Goal: Transaction & Acquisition: Download file/media

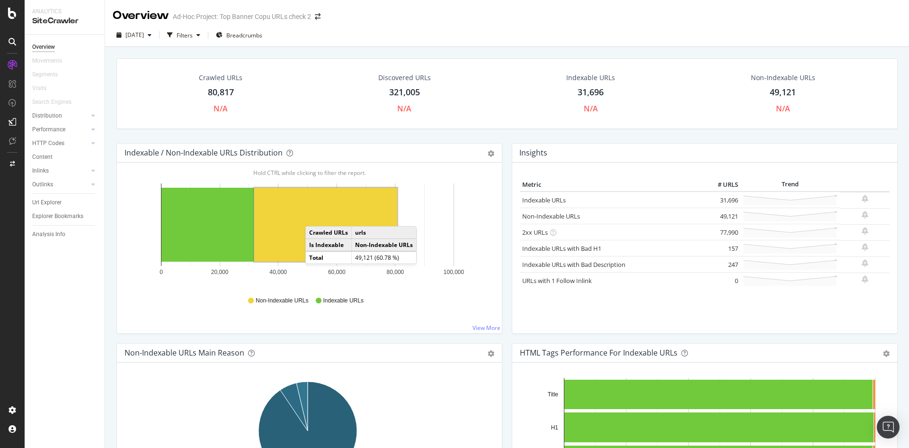
click at [314, 215] on rect "A chart." at bounding box center [325, 225] width 143 height 74
click at [193, 34] on div "Filters" at bounding box center [185, 35] width 16 height 8
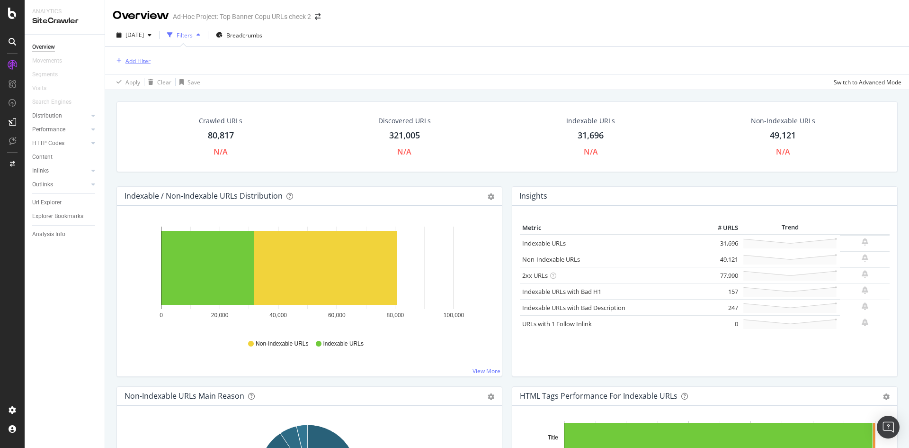
click at [140, 62] on div "Add Filter" at bounding box center [137, 61] width 25 height 8
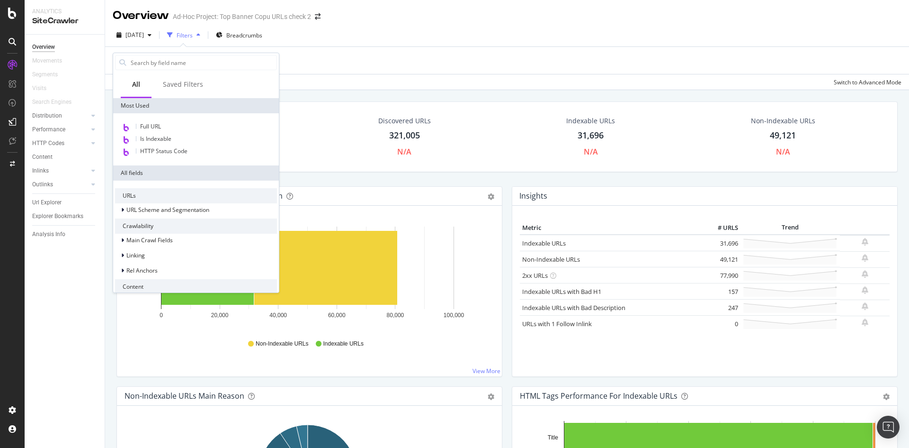
click at [323, 46] on div "Add Filter Apply Clear Save Switch to Advanced Mode" at bounding box center [507, 67] width 804 height 43
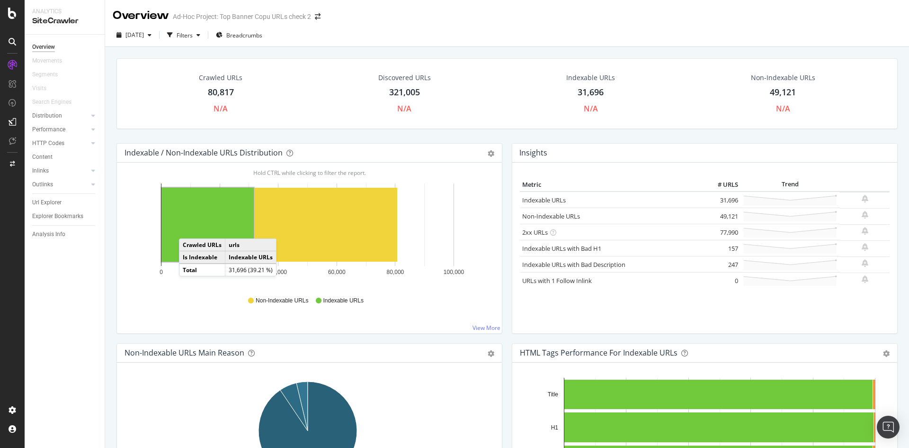
click at [188, 229] on rect "A chart." at bounding box center [207, 225] width 92 height 74
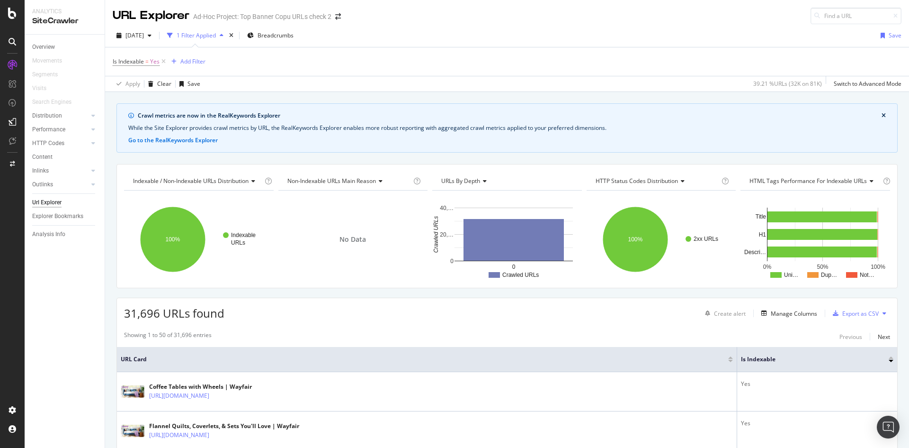
click at [880, 313] on button at bounding box center [884, 312] width 11 height 15
click at [867, 313] on div "Export as CSV" at bounding box center [860, 313] width 36 height 8
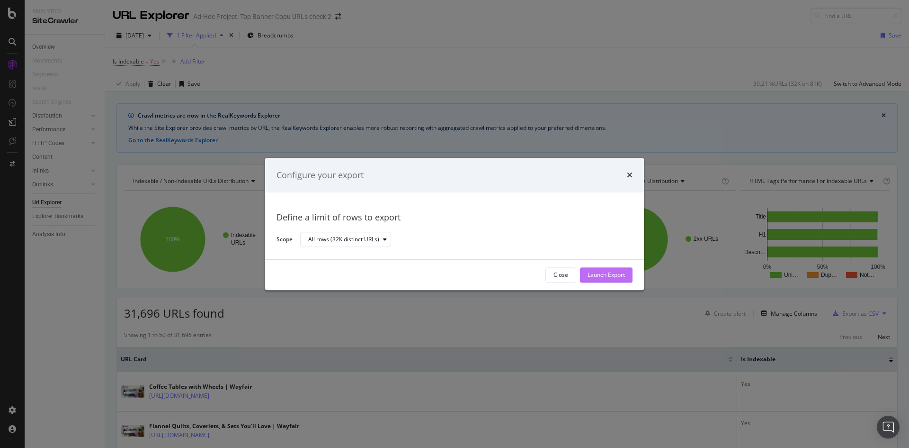
click at [608, 273] on div "Launch Export" at bounding box center [606, 275] width 37 height 8
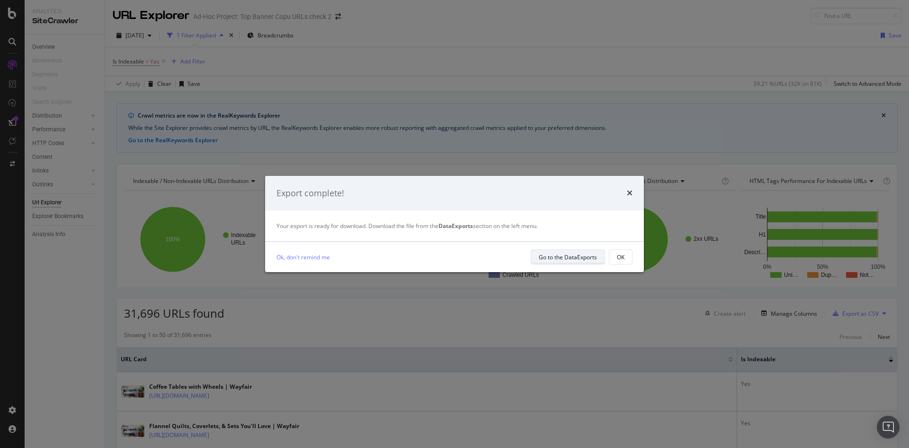
click at [590, 254] on div "Go to the DataExports" at bounding box center [568, 257] width 58 height 8
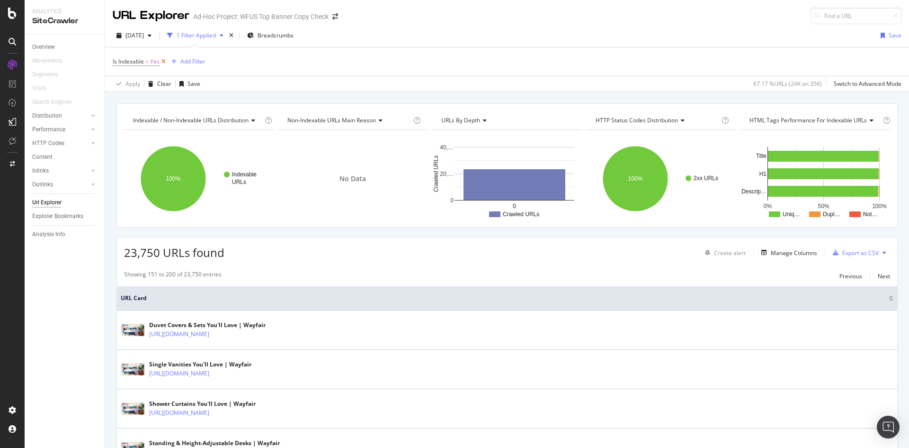
click at [163, 60] on icon at bounding box center [164, 61] width 8 height 9
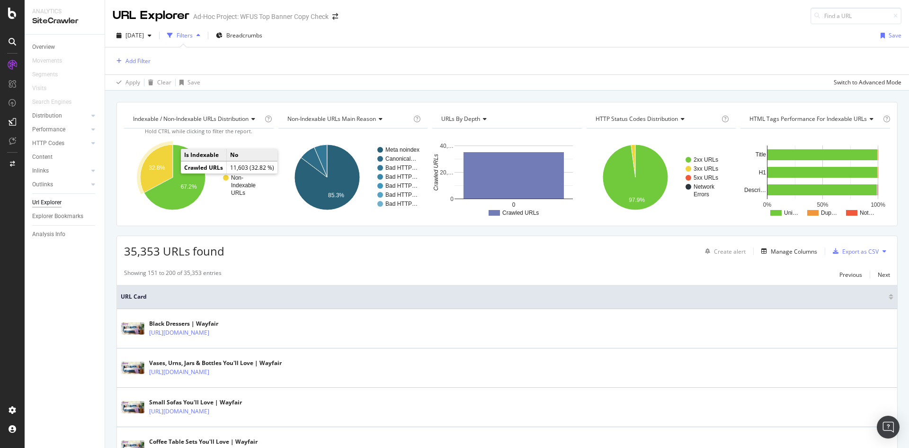
click at [161, 169] on text "32.8%" at bounding box center [157, 167] width 16 height 7
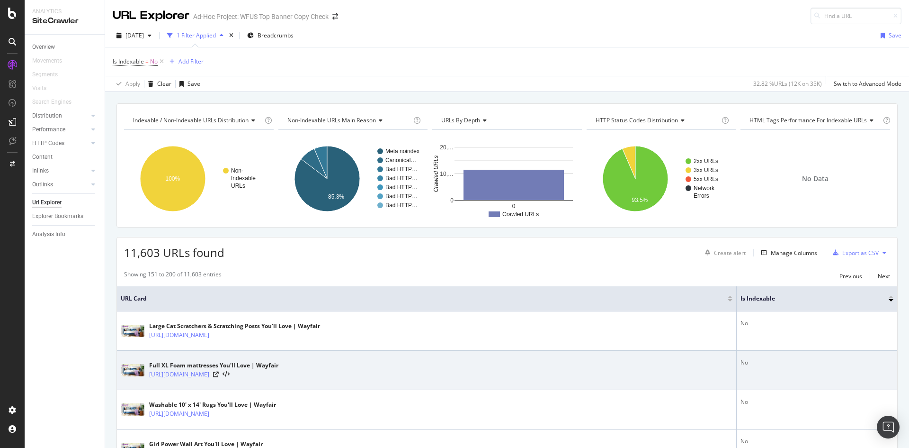
drag, startPoint x: 605, startPoint y: 361, endPoint x: 502, endPoint y: 305, distance: 117.8
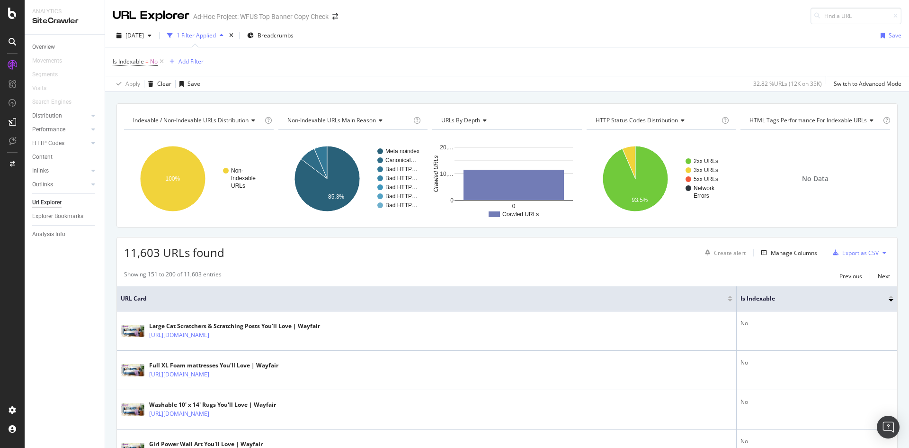
click at [474, 367] on div "Full XL Foam mattresses You'll Love | Wayfair https://www.wayfair.com/bed-bath/…" at bounding box center [427, 370] width 612 height 24
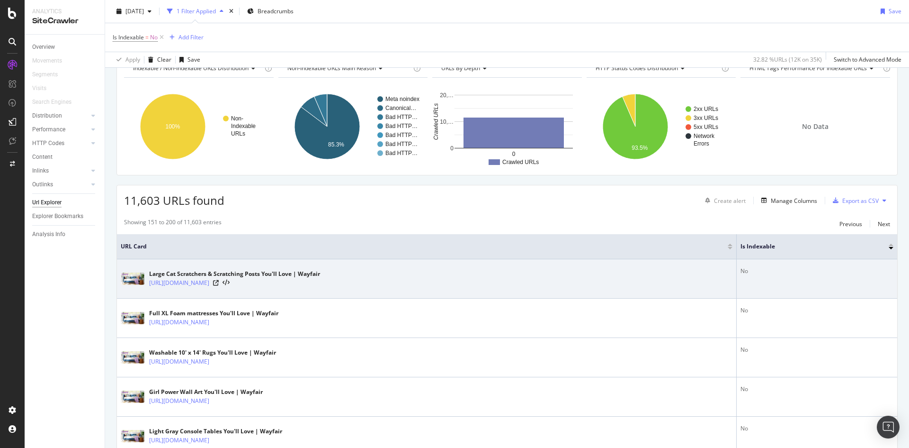
scroll to position [47, 0]
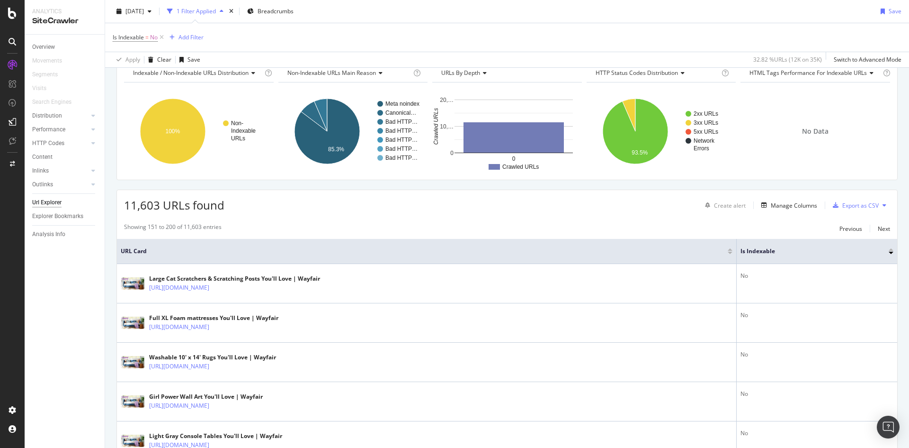
click at [851, 257] on th "Is Indexable" at bounding box center [817, 251] width 161 height 25
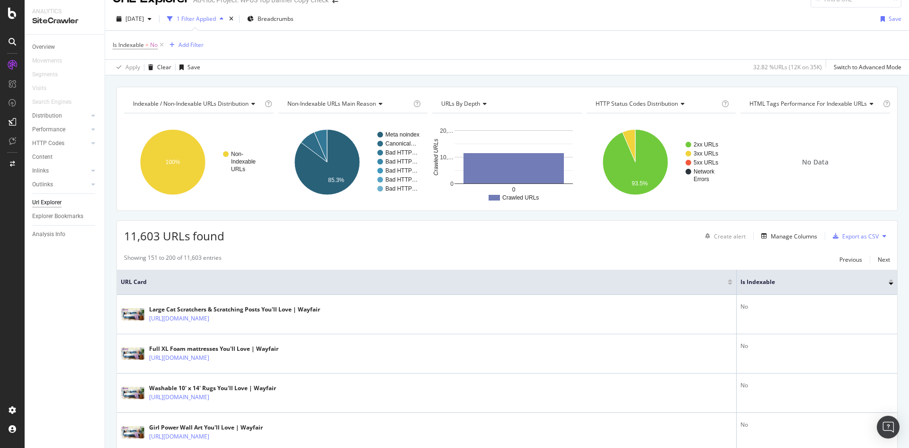
scroll to position [0, 0]
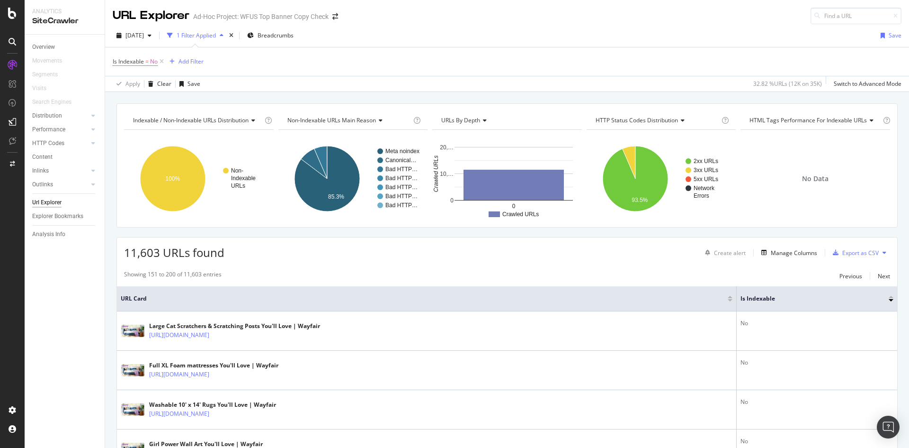
click at [349, 118] on span "Non-Indexable URLs Main Reason" at bounding box center [331, 120] width 89 height 8
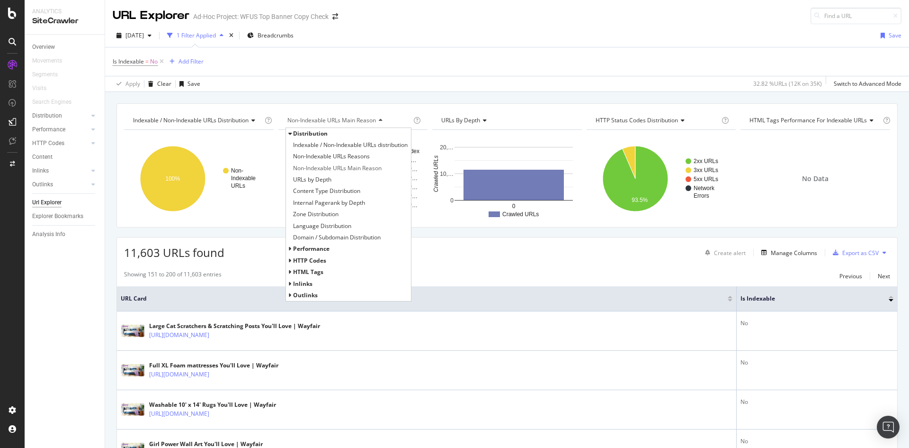
click at [345, 119] on span "Non-Indexable URLs Main Reason" at bounding box center [331, 120] width 89 height 8
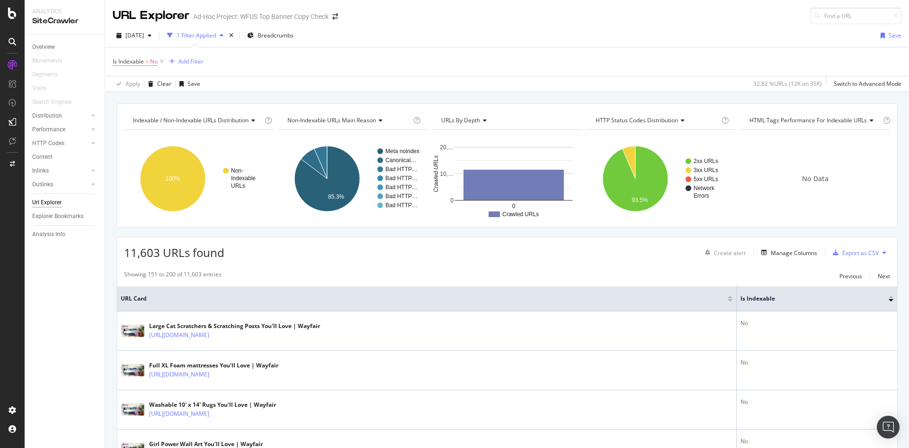
click at [337, 114] on div "Non-Indexable URLs Main Reason" at bounding box center [349, 120] width 126 height 15
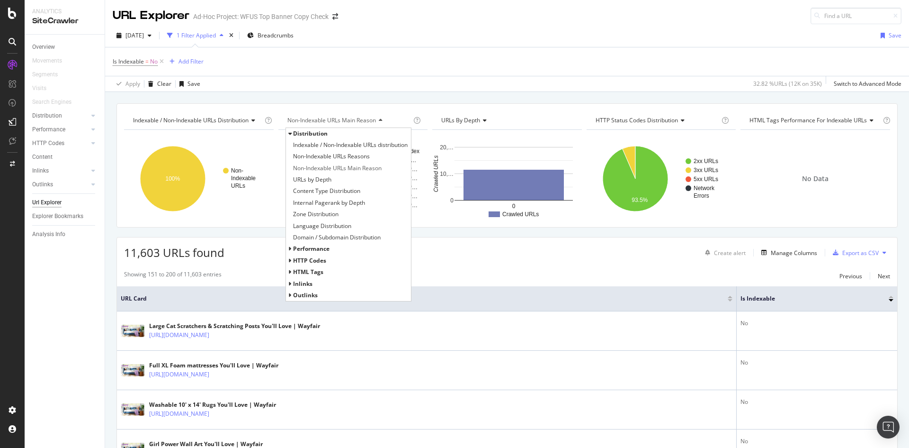
click at [337, 114] on div "Non-Indexable URLs Main Reason" at bounding box center [349, 120] width 126 height 15
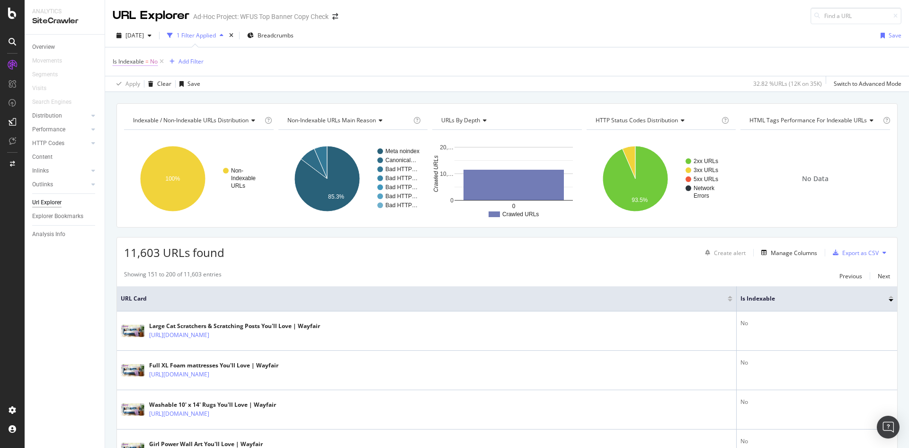
click at [157, 65] on span "No" at bounding box center [154, 61] width 8 height 13
click at [255, 63] on div "Is Indexable = No Add Filter" at bounding box center [507, 61] width 789 height 28
click at [161, 62] on icon at bounding box center [162, 61] width 8 height 9
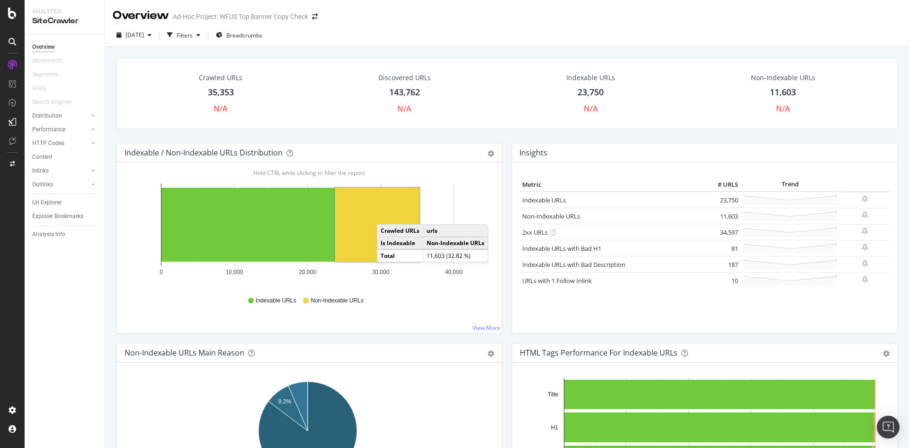
click at [386, 215] on rect "A chart." at bounding box center [377, 225] width 84 height 74
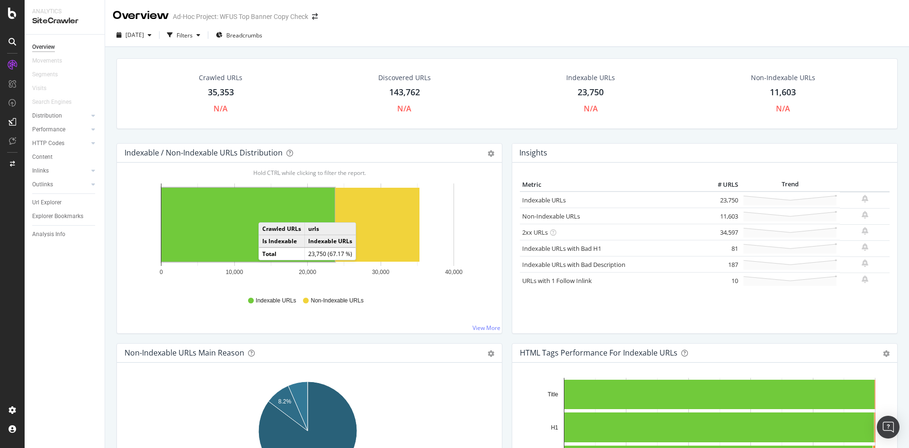
click at [268, 213] on rect "A chart." at bounding box center [247, 225] width 173 height 74
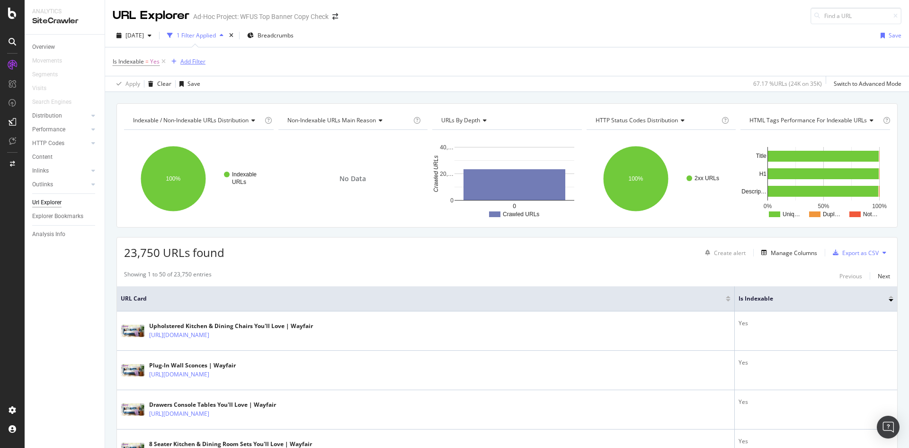
click at [190, 59] on div "Add Filter" at bounding box center [192, 61] width 25 height 8
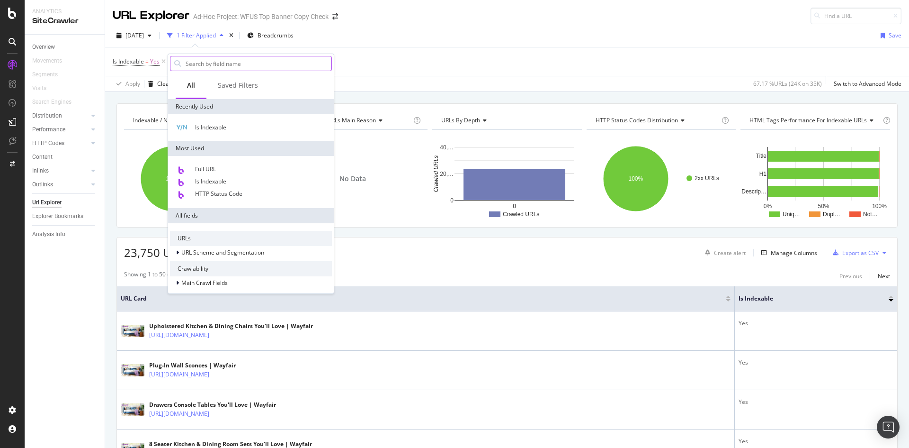
click at [224, 63] on input "text" at bounding box center [258, 63] width 147 height 14
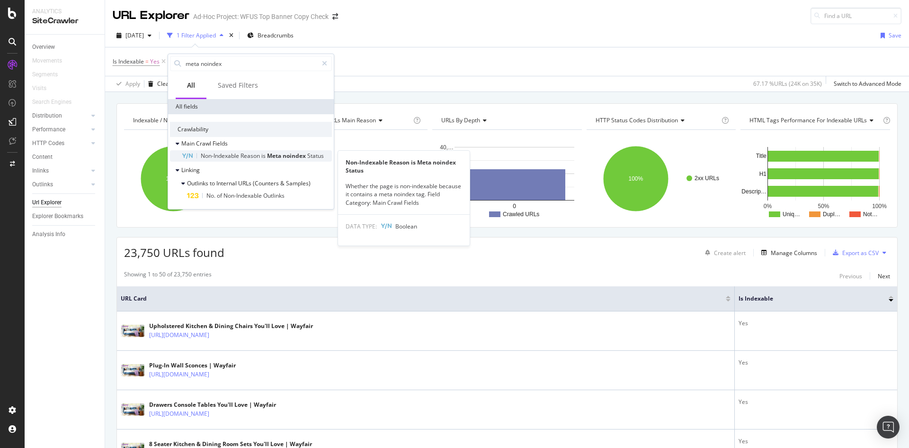
type input "meta noindex"
click at [211, 155] on span "Non-Indexable" at bounding box center [221, 156] width 40 height 8
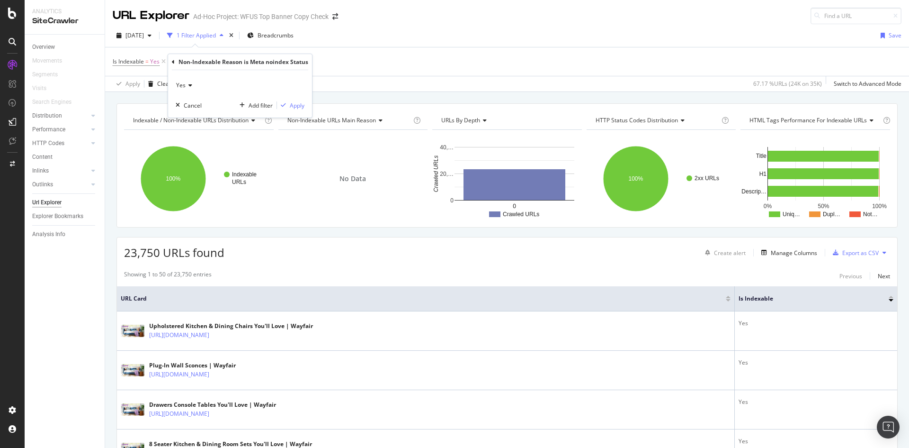
click at [324, 47] on div "Is Indexable = Yes Add Filter" at bounding box center [507, 61] width 789 height 28
click at [771, 255] on div "Manage Columns" at bounding box center [794, 253] width 46 height 8
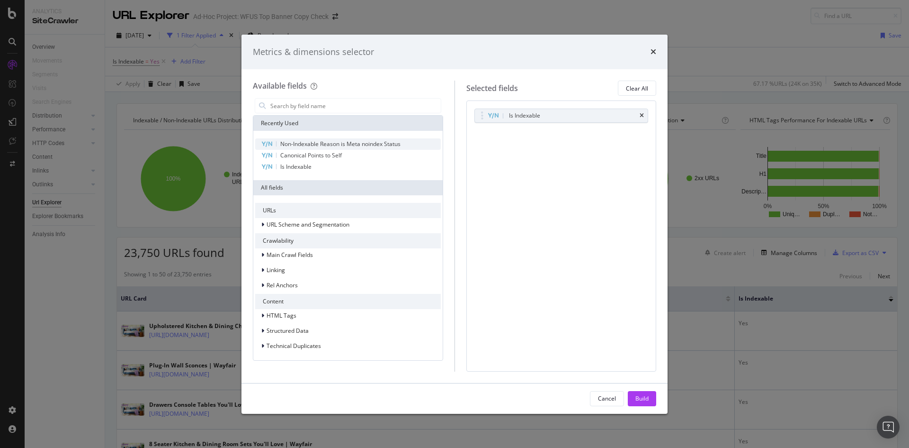
click at [354, 143] on span "Non-Indexable Reason is Meta noindex Status" at bounding box center [340, 144] width 120 height 8
click at [638, 399] on div "Build" at bounding box center [642, 398] width 13 height 8
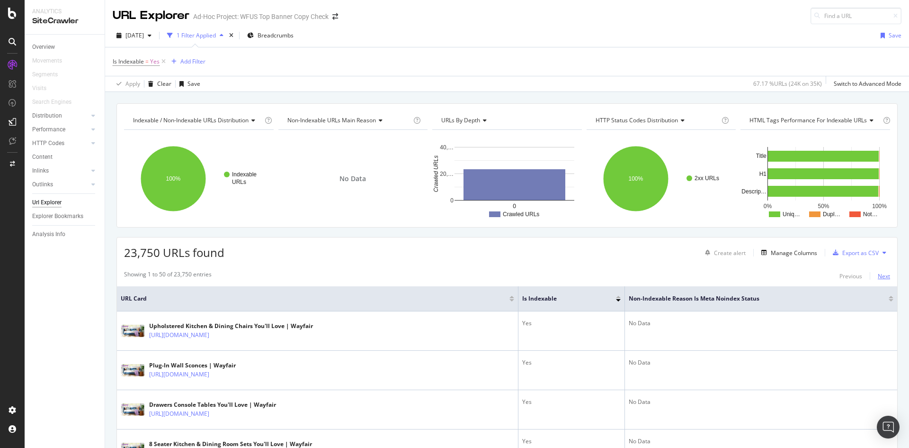
click at [878, 279] on div "Next" at bounding box center [884, 276] width 12 height 8
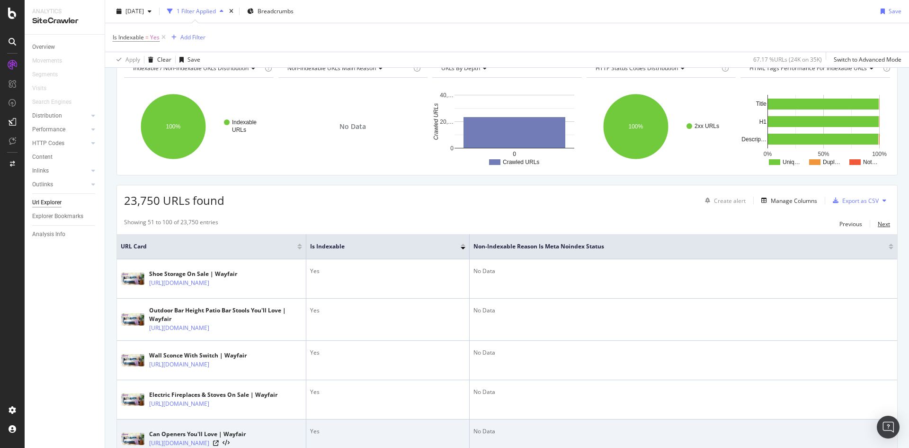
scroll to position [47, 0]
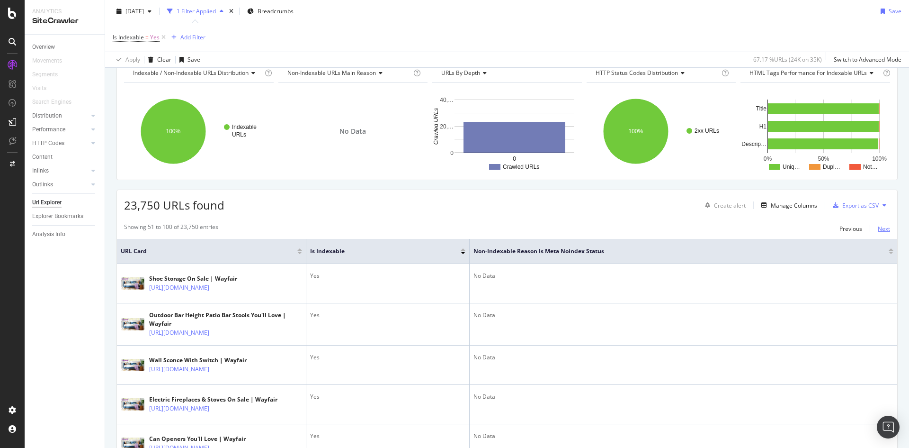
click at [878, 232] on div "Next" at bounding box center [884, 228] width 12 height 8
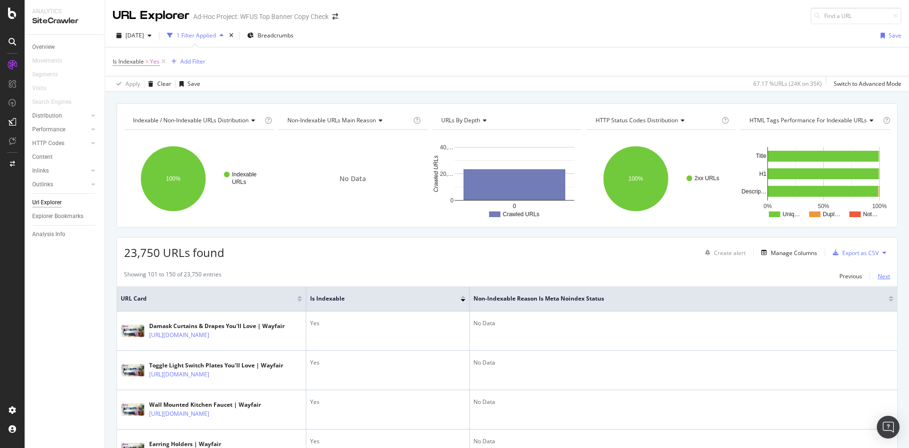
click at [797, 256] on div "Manage Columns" at bounding box center [794, 253] width 46 height 8
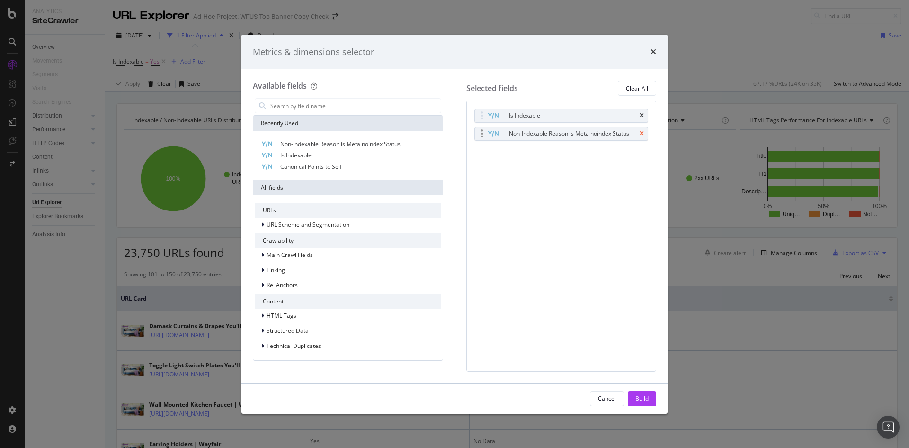
click at [643, 135] on icon "times" at bounding box center [642, 134] width 4 height 6
click at [645, 398] on div "Build" at bounding box center [642, 398] width 13 height 8
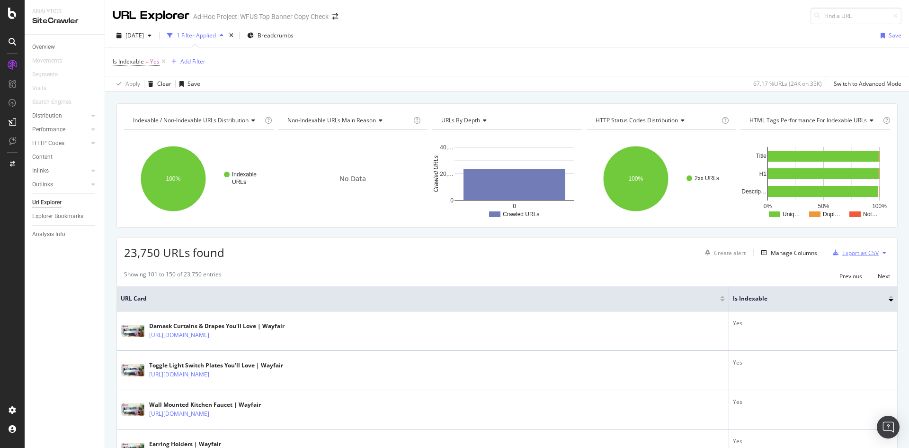
click at [855, 252] on div "Export as CSV" at bounding box center [860, 253] width 36 height 8
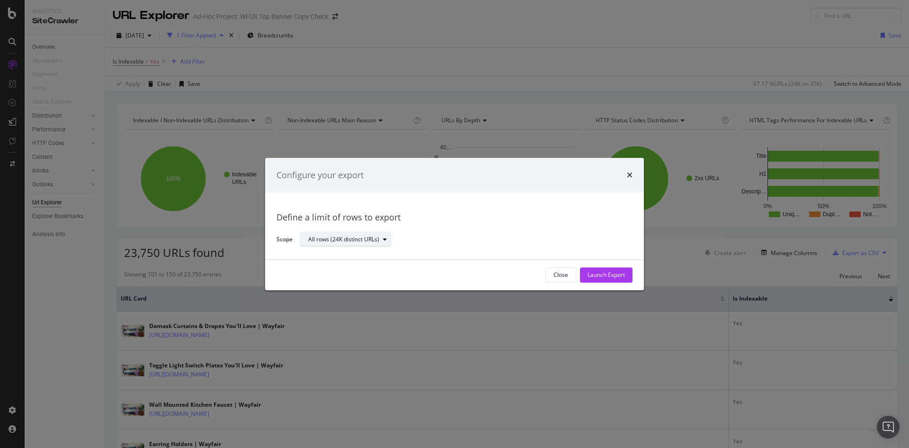
click at [329, 242] on div "All rows (24K distinct URLs)" at bounding box center [343, 240] width 71 height 6
click at [424, 234] on div "All rows (24K distinct URLs)" at bounding box center [462, 239] width 325 height 17
click at [600, 278] on div "Launch Export" at bounding box center [606, 275] width 37 height 8
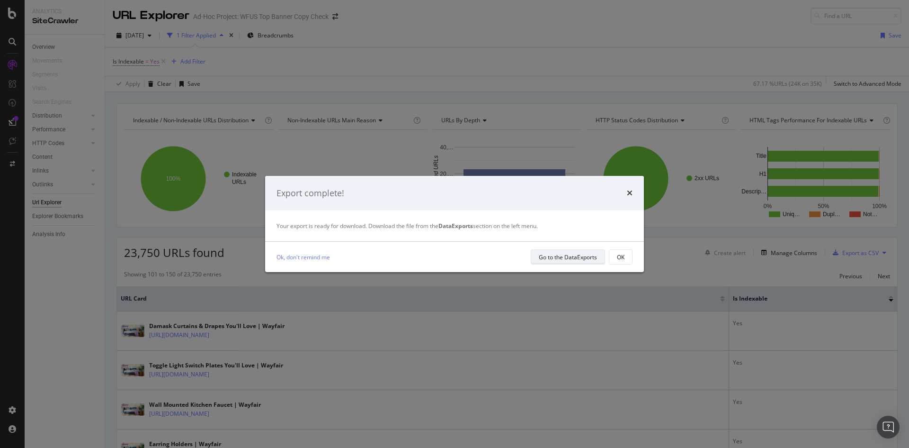
click at [572, 262] on div "Go to the DataExports" at bounding box center [568, 256] width 58 height 13
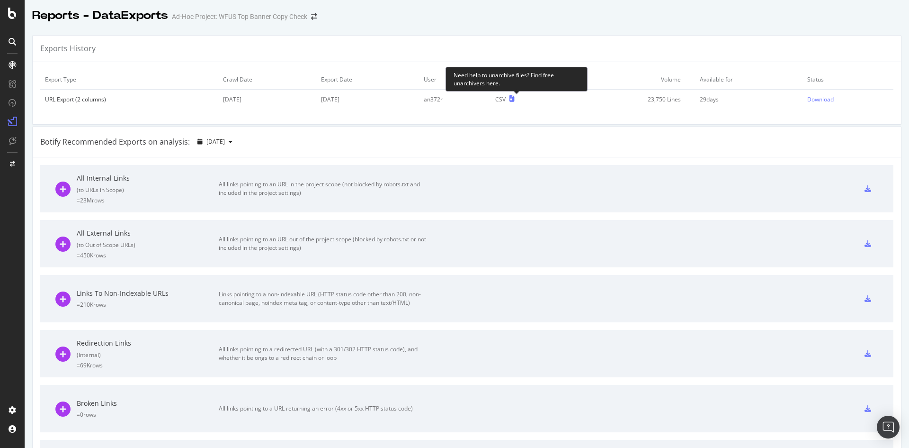
click at [514, 99] on icon at bounding box center [512, 98] width 5 height 7
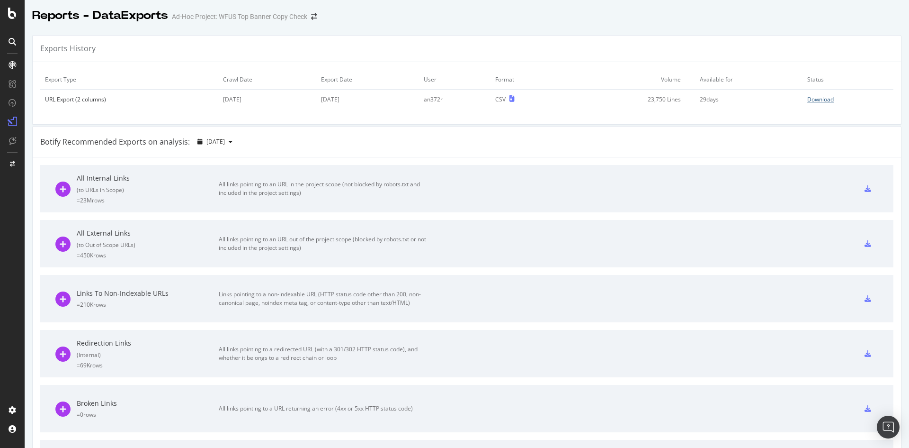
click at [815, 98] on div "Download" at bounding box center [820, 99] width 27 height 8
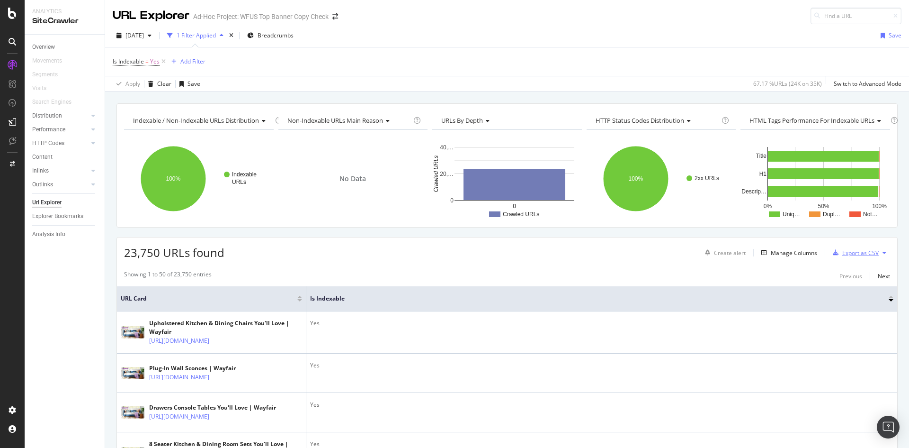
click at [842, 250] on div "Export as CSV" at bounding box center [860, 253] width 36 height 8
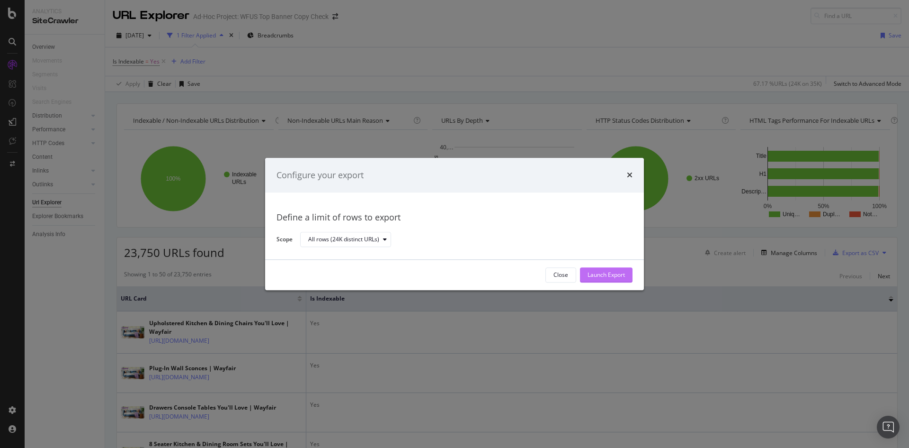
click at [608, 280] on div "Launch Export" at bounding box center [606, 275] width 37 height 14
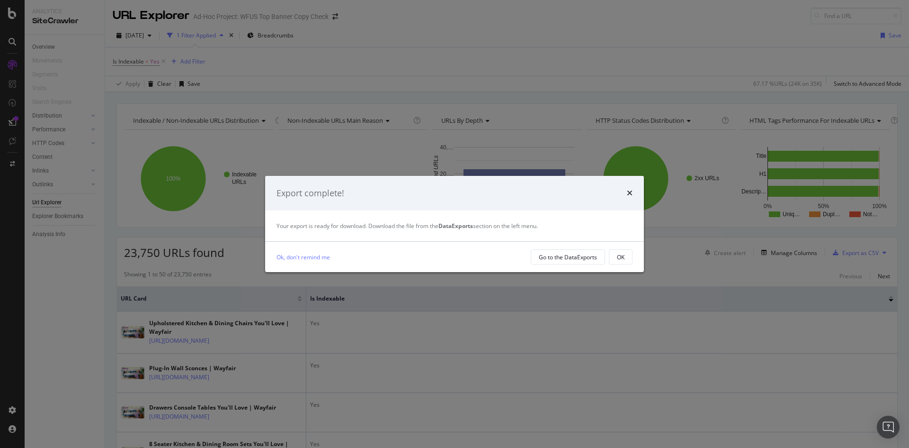
click at [623, 196] on div "Export complete!" at bounding box center [455, 193] width 356 height 12
click at [623, 256] on div "OK" at bounding box center [621, 257] width 8 height 8
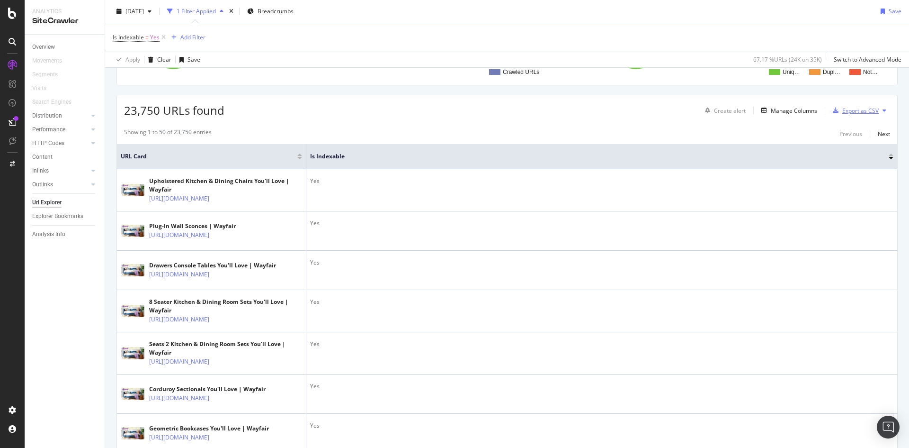
scroll to position [47, 0]
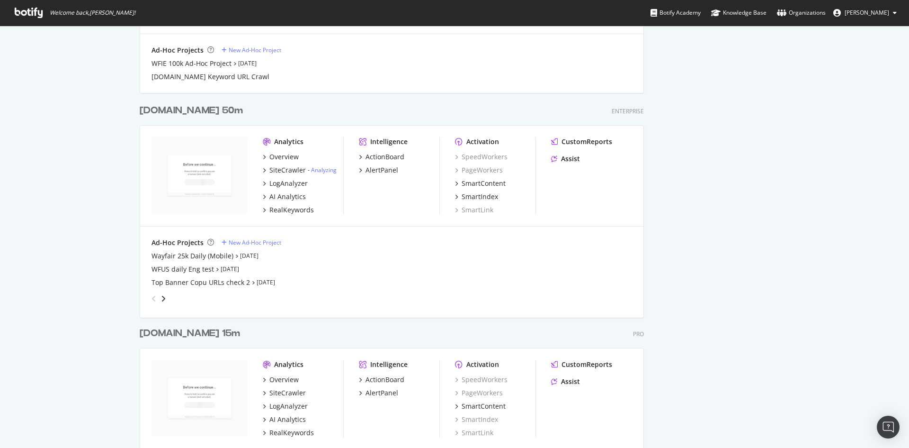
scroll to position [1279, 0]
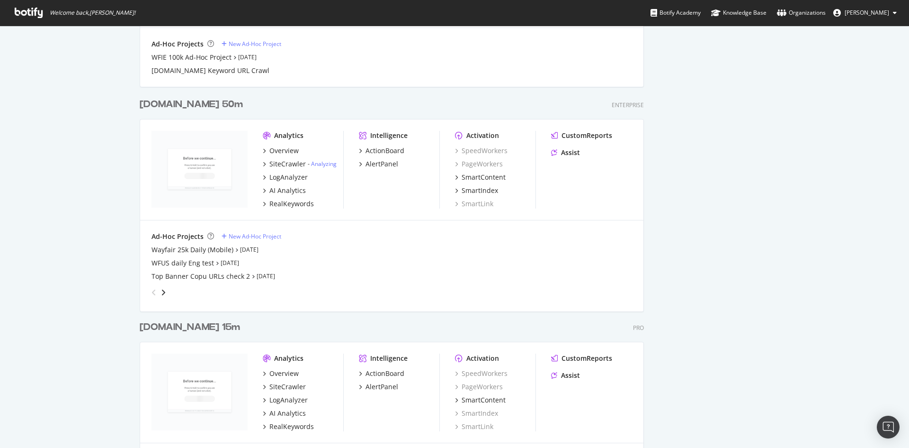
click at [216, 105] on div "Wayfair.com 50m" at bounding box center [191, 105] width 103 height 14
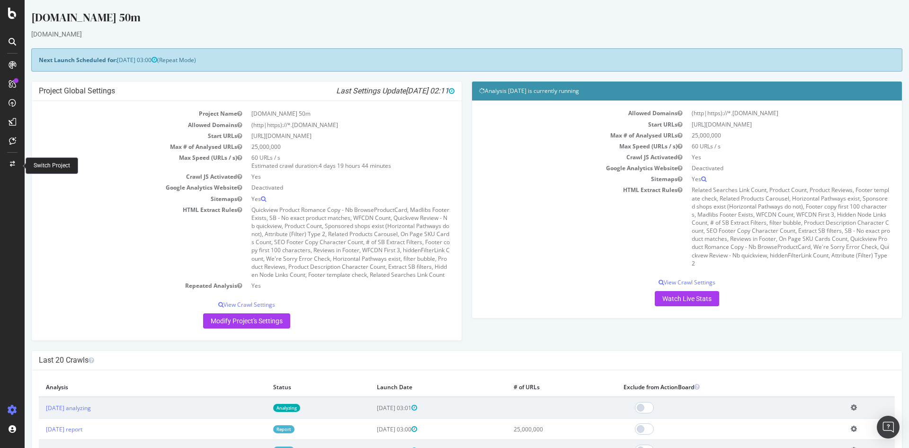
click at [13, 163] on icon at bounding box center [12, 164] width 5 height 6
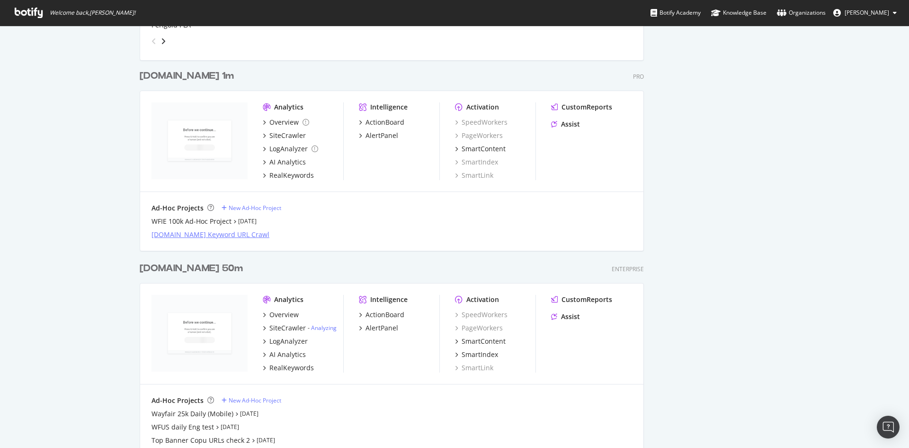
scroll to position [1279, 0]
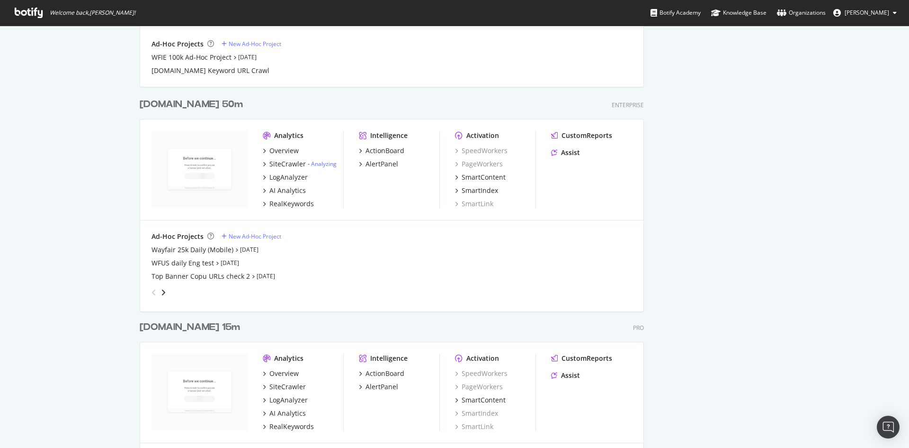
drag, startPoint x: 197, startPoint y: 274, endPoint x: 72, endPoint y: 283, distance: 124.9
click at [155, 294] on div "angle-left" at bounding box center [154, 292] width 12 height 15
click at [161, 291] on icon "angle-right" at bounding box center [163, 292] width 5 height 8
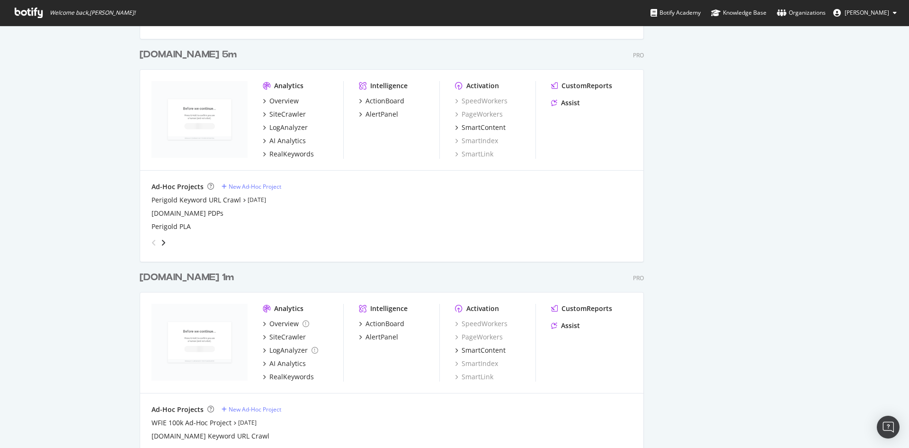
scroll to position [900, 0]
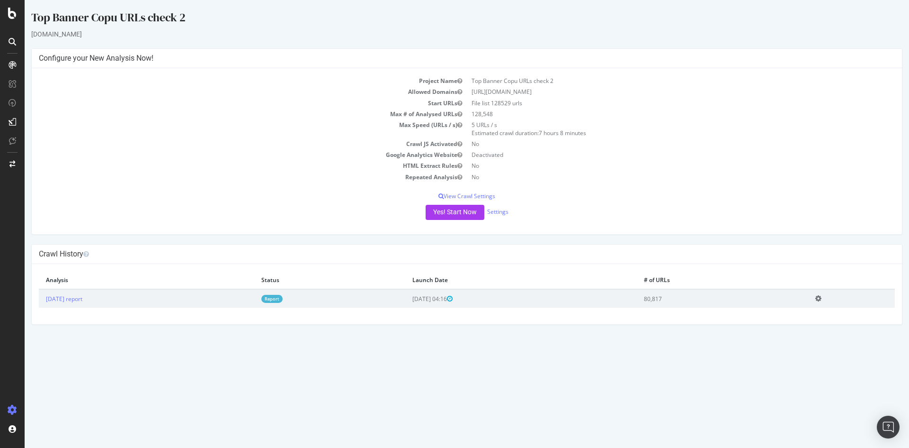
click at [689, 297] on td "80,817" at bounding box center [722, 298] width 171 height 18
click at [822, 299] on icon at bounding box center [818, 298] width 6 height 7
click at [283, 299] on link "Report" at bounding box center [271, 299] width 21 height 8
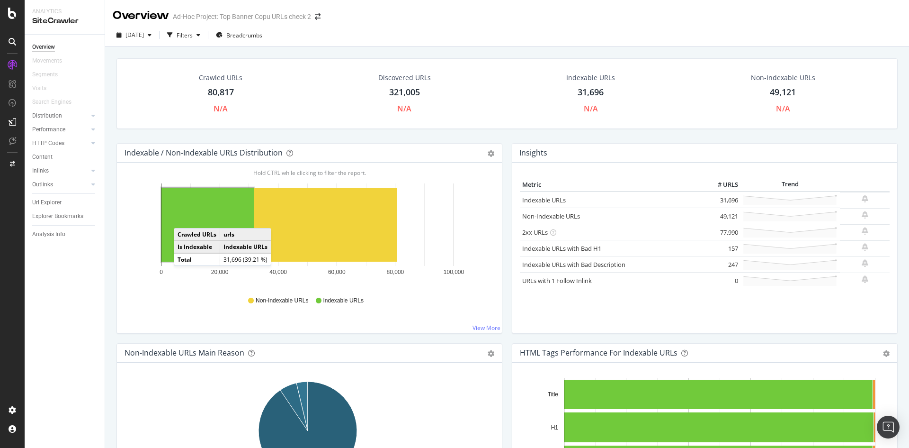
click at [183, 218] on rect "A chart." at bounding box center [207, 225] width 92 height 74
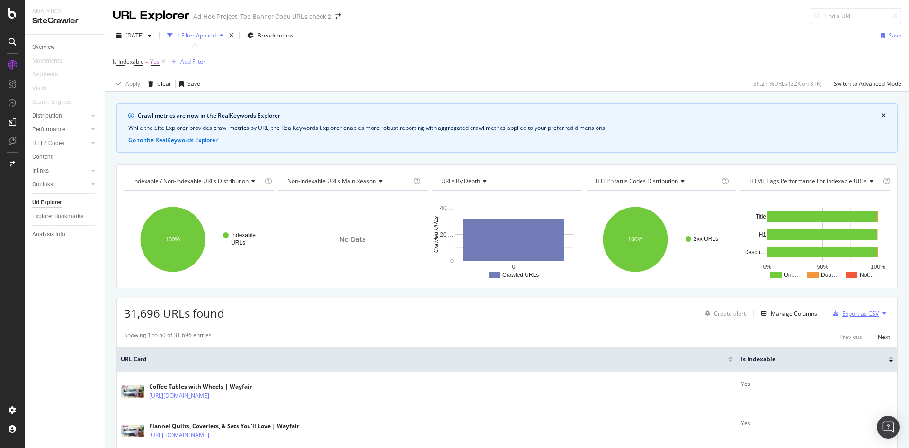
click at [856, 316] on div "Export as CSV" at bounding box center [860, 313] width 36 height 8
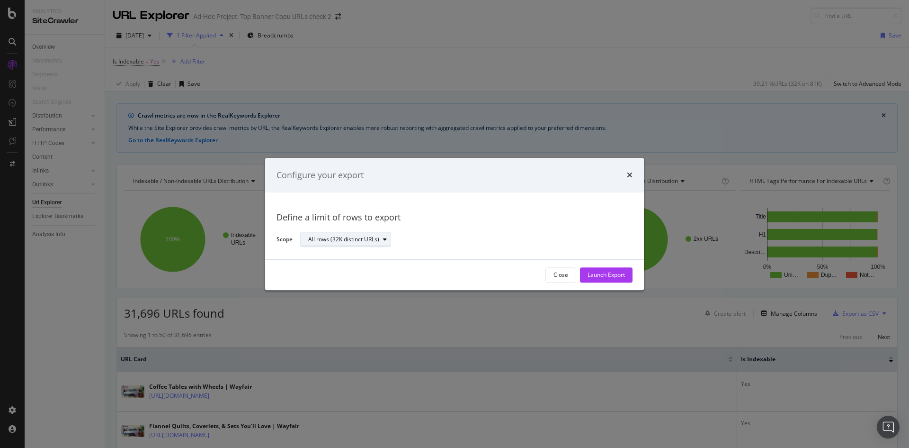
click at [348, 241] on div "All rows (32K distinct URLs)" at bounding box center [343, 240] width 71 height 6
click at [434, 239] on div "All rows (32K distinct URLs)" at bounding box center [462, 239] width 325 height 17
click at [603, 273] on div "Launch Export" at bounding box center [606, 275] width 37 height 8
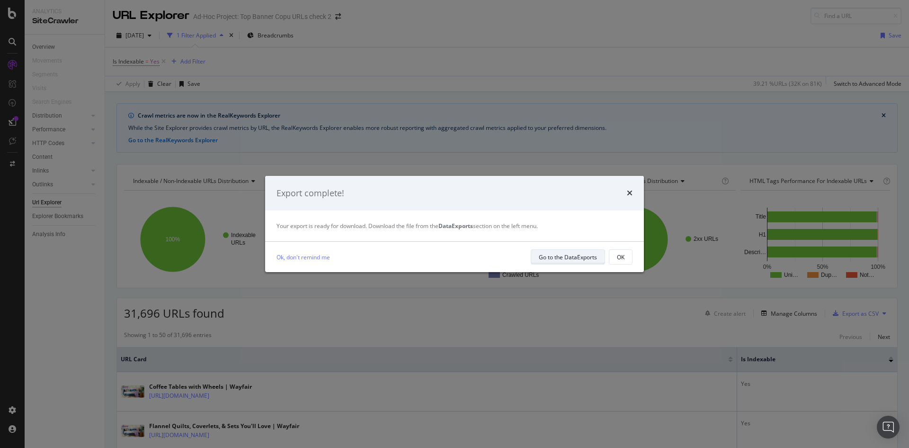
click at [581, 258] on div "Go to the DataExports" at bounding box center [568, 257] width 58 height 8
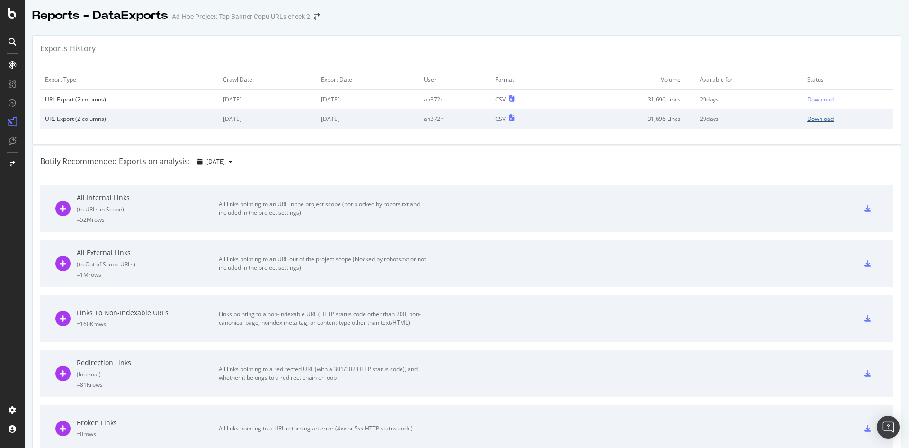
click at [815, 118] on div "Download" at bounding box center [820, 119] width 27 height 8
